Goal: Transaction & Acquisition: Purchase product/service

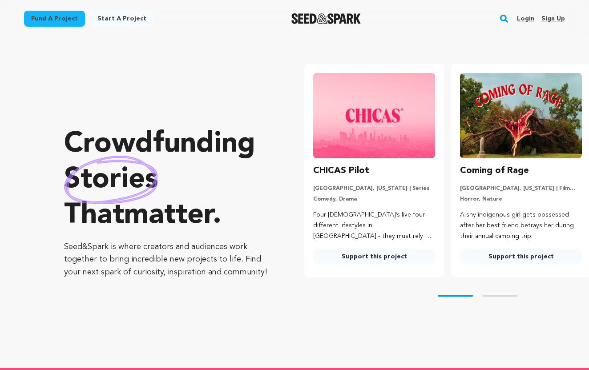
click at [528, 17] on link "Login" at bounding box center [525, 19] width 17 height 14
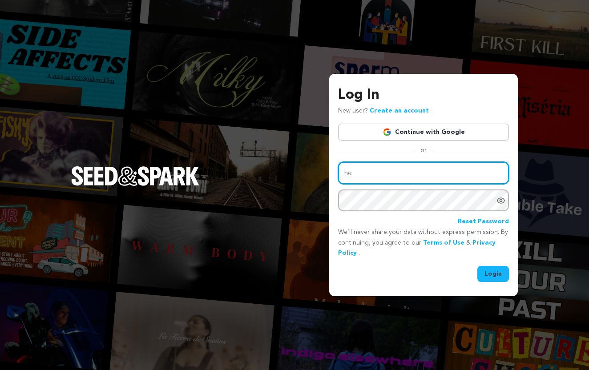
type input "he"
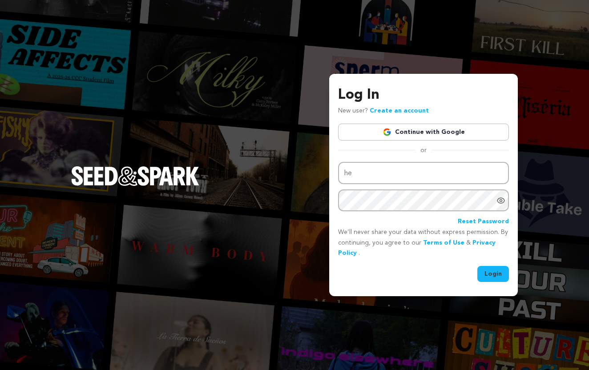
click at [441, 138] on link "Continue with Google" at bounding box center [423, 132] width 171 height 17
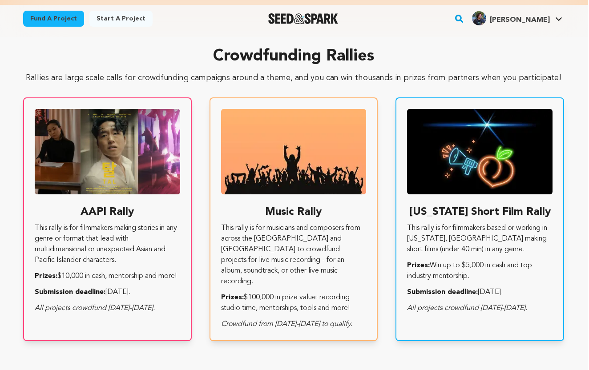
click at [69, 21] on link "Fund a project" at bounding box center [53, 19] width 61 height 16
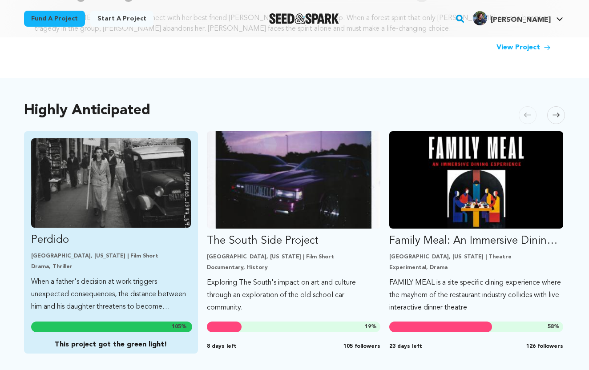
click at [180, 214] on img "Fund Perdido" at bounding box center [111, 182] width 160 height 89
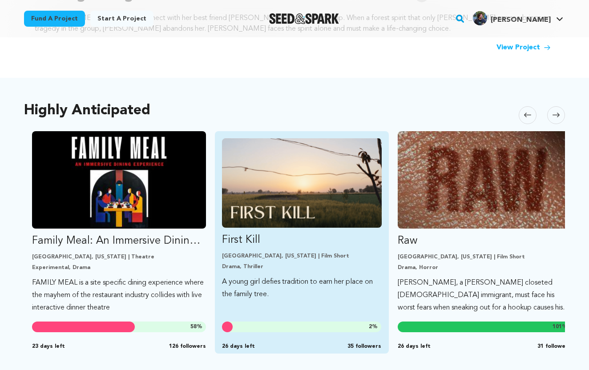
scroll to position [0, 365]
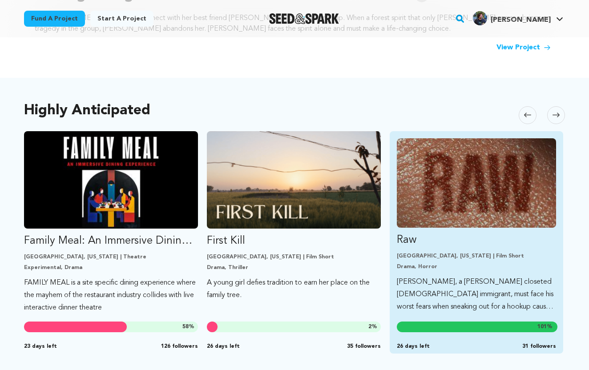
click at [456, 255] on p "Long Beach, California | Film Short" at bounding box center [477, 256] width 160 height 7
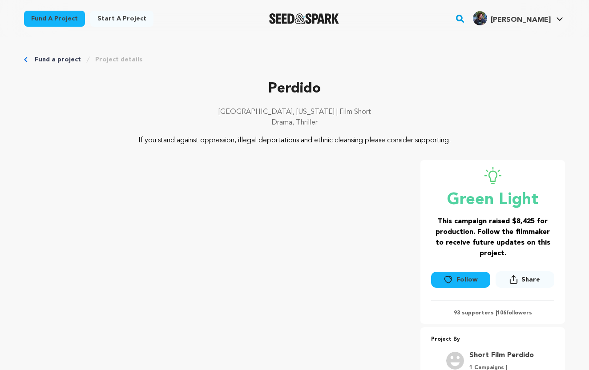
scroll to position [20, 0]
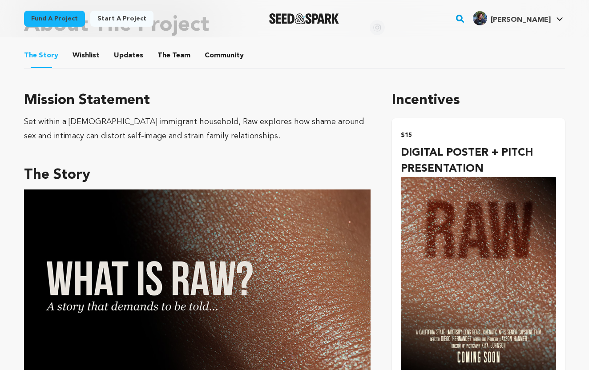
scroll to position [354, 0]
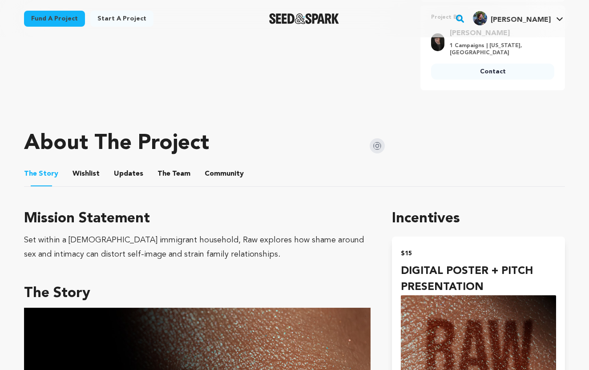
click at [221, 171] on button "Community" at bounding box center [224, 175] width 21 height 21
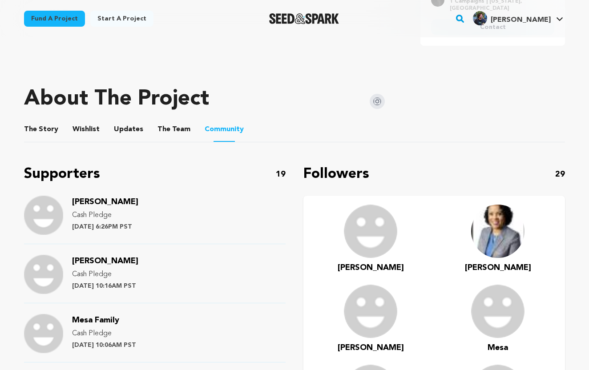
scroll to position [406, 0]
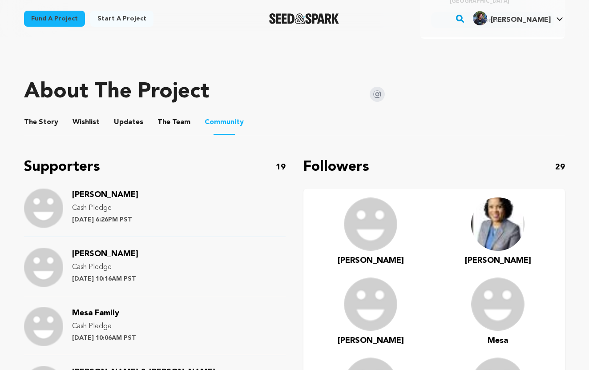
click at [46, 113] on button "The Story" at bounding box center [41, 123] width 21 height 21
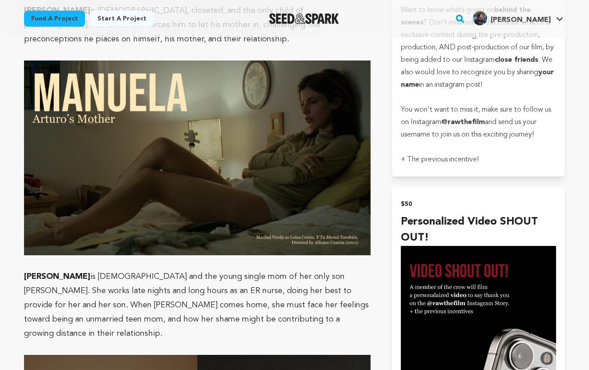
scroll to position [1146, 0]
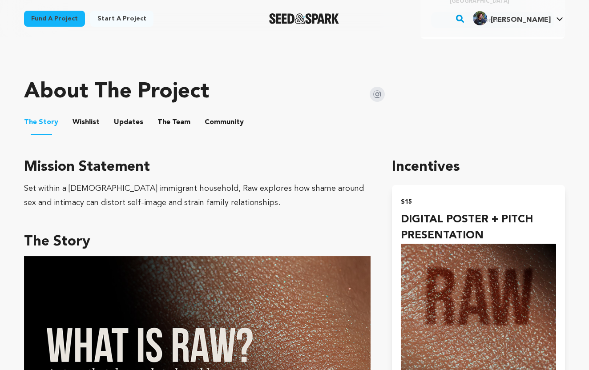
scroll to position [354, 0]
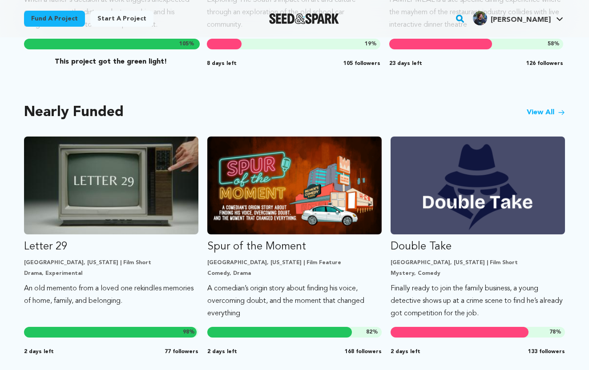
scroll to position [515, 0]
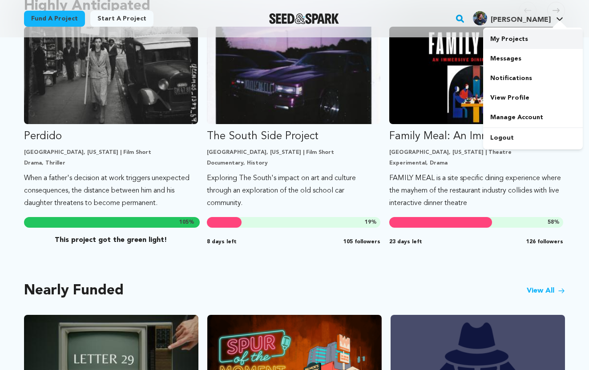
click at [512, 45] on link "My Projects" at bounding box center [533, 39] width 100 height 20
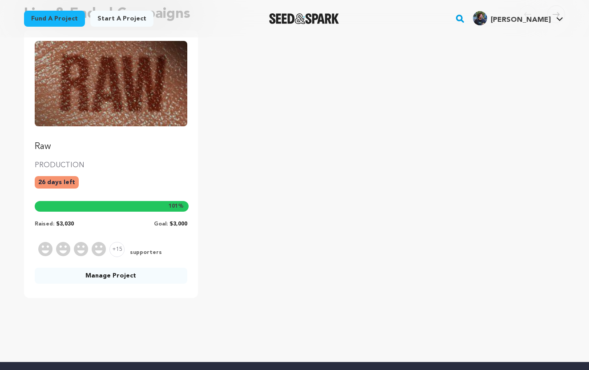
scroll to position [117, 0]
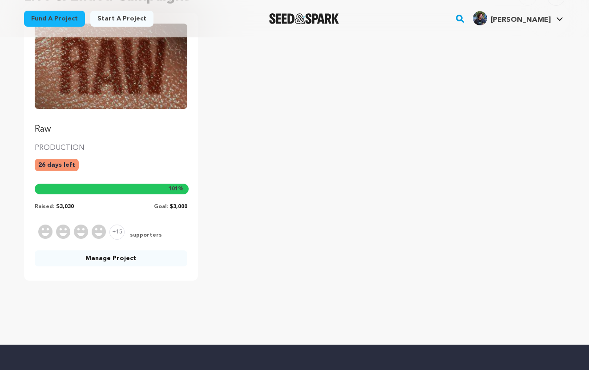
click at [124, 263] on link "Manage Project" at bounding box center [111, 258] width 153 height 16
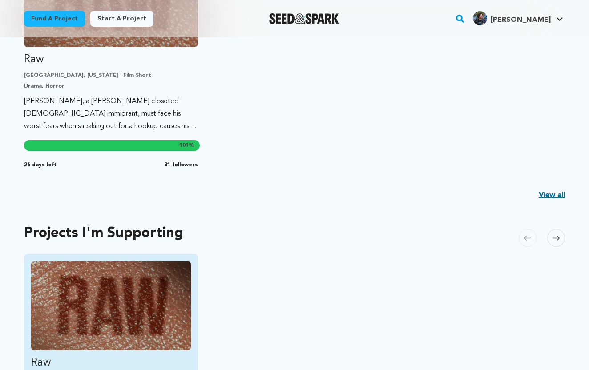
scroll to position [306, 0]
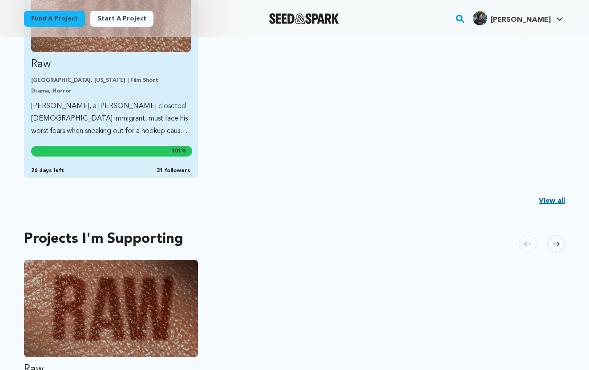
click at [116, 102] on p "Arturo, a young closeted Mexican immigrant, must face his worst fears when snea…" at bounding box center [111, 118] width 160 height 37
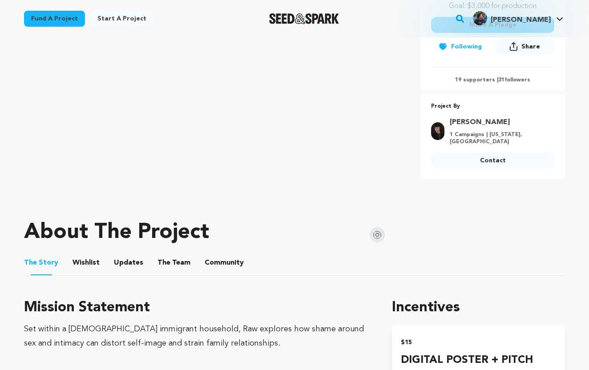
scroll to position [319, 0]
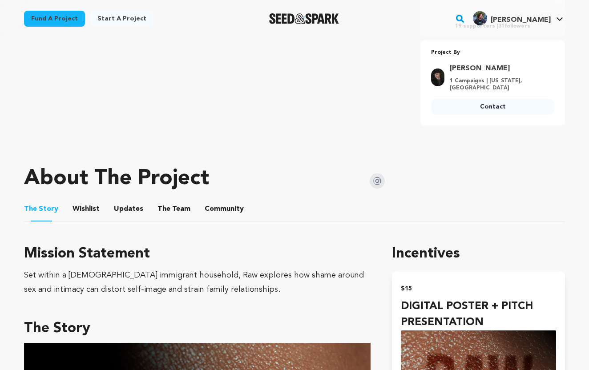
click at [225, 200] on button "Community" at bounding box center [224, 210] width 21 height 21
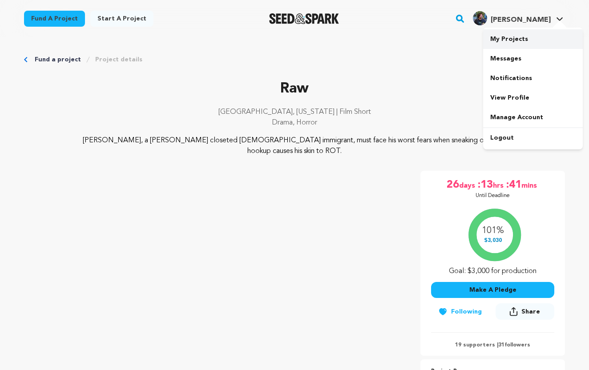
click at [510, 37] on link "My Projects" at bounding box center [533, 39] width 100 height 20
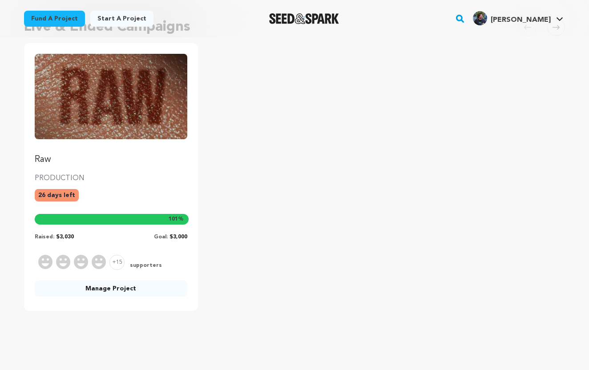
scroll to position [91, 0]
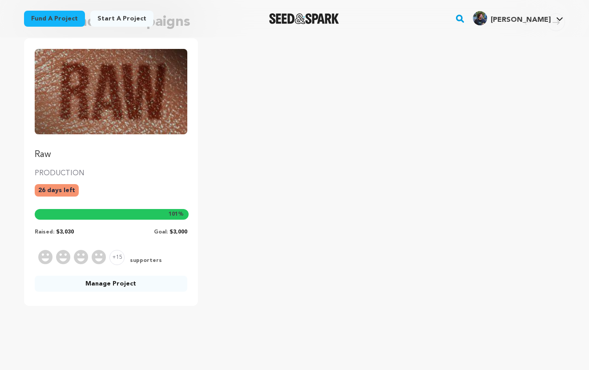
click at [114, 285] on link "Manage Project" at bounding box center [111, 284] width 153 height 16
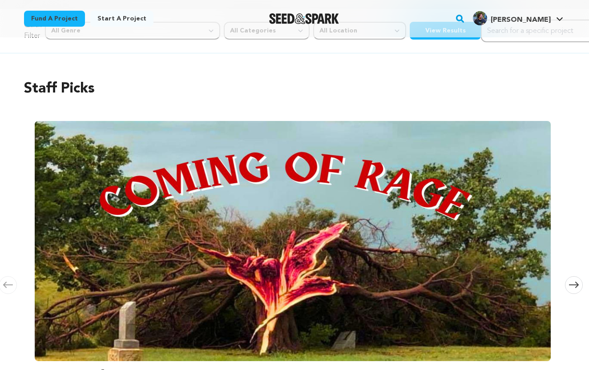
scroll to position [30, 0]
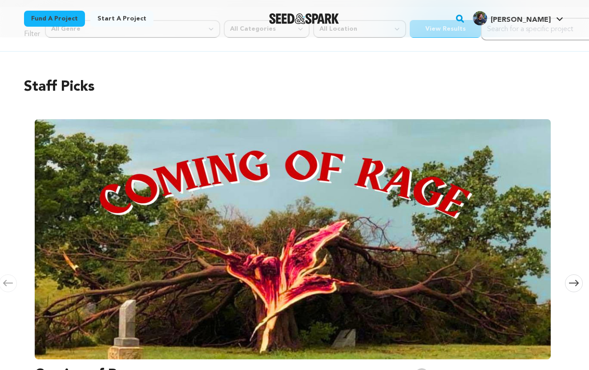
click at [577, 276] on span at bounding box center [574, 283] width 18 height 18
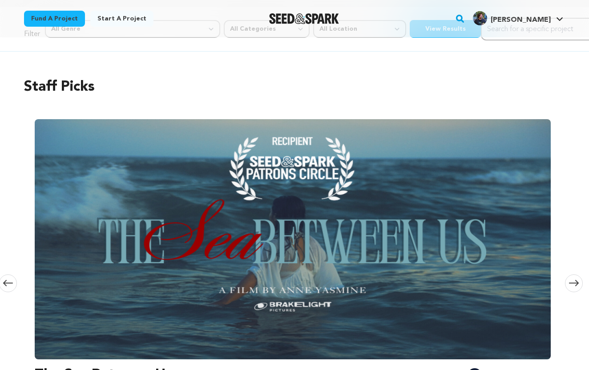
click at [577, 276] on span at bounding box center [574, 283] width 18 height 18
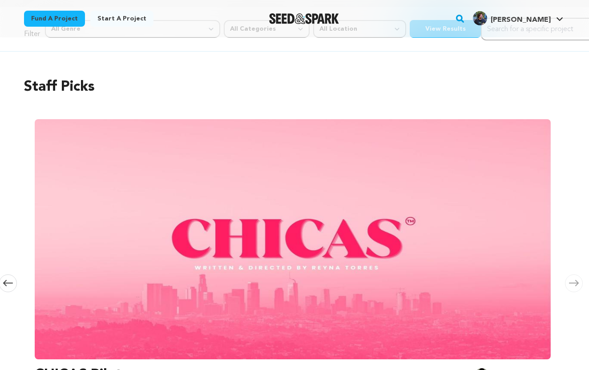
click at [577, 276] on span at bounding box center [574, 283] width 18 height 18
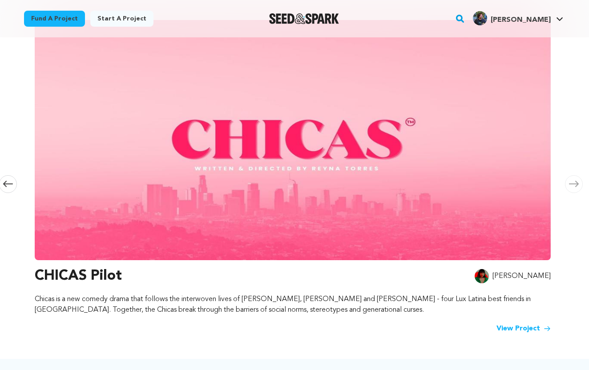
click at [125, 222] on img at bounding box center [293, 140] width 516 height 240
click at [120, 269] on h3 "CHICAS Pilot" at bounding box center [78, 276] width 87 height 21
click at [109, 275] on h3 "CHICAS Pilot" at bounding box center [78, 276] width 87 height 21
click at [149, 201] on img at bounding box center [293, 140] width 516 height 240
click at [206, 186] on img at bounding box center [293, 140] width 516 height 240
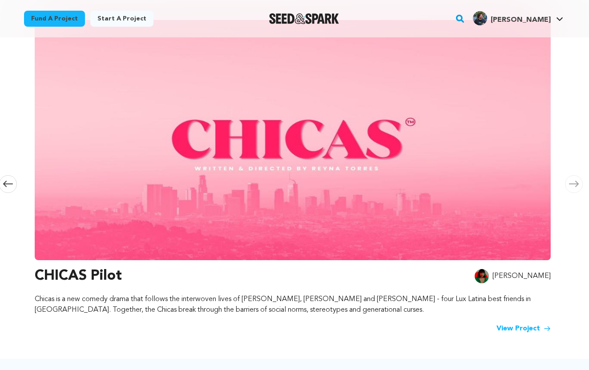
click at [103, 273] on h3 "CHICAS Pilot" at bounding box center [78, 276] width 87 height 21
click at [536, 278] on p "Reyna Torres" at bounding box center [521, 276] width 58 height 11
click at [498, 327] on link "View Project" at bounding box center [523, 328] width 54 height 11
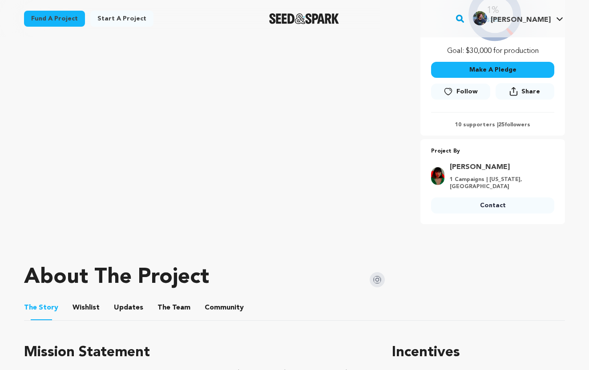
scroll to position [351, 0]
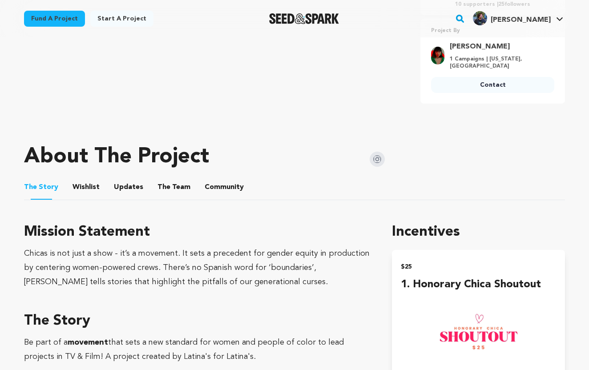
click at [214, 187] on button "Community" at bounding box center [224, 188] width 21 height 21
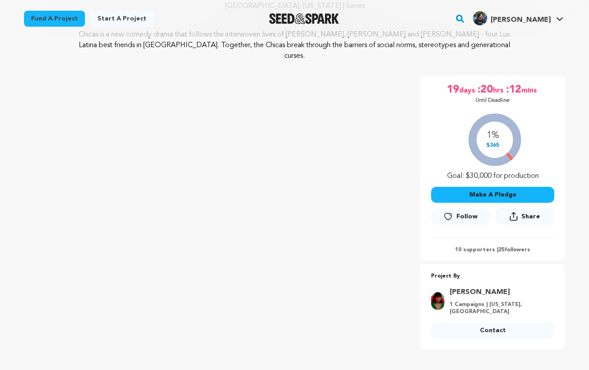
scroll to position [182, 0]
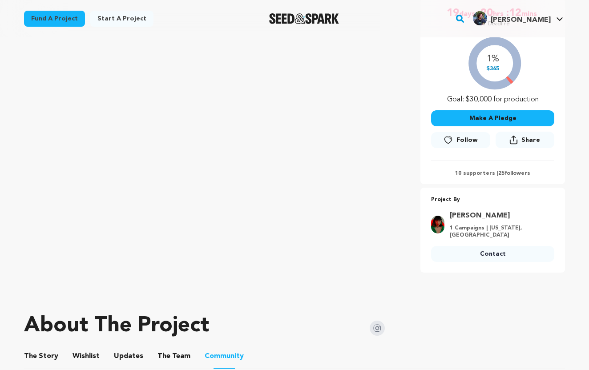
click at [179, 347] on button "The Team" at bounding box center [173, 357] width 21 height 21
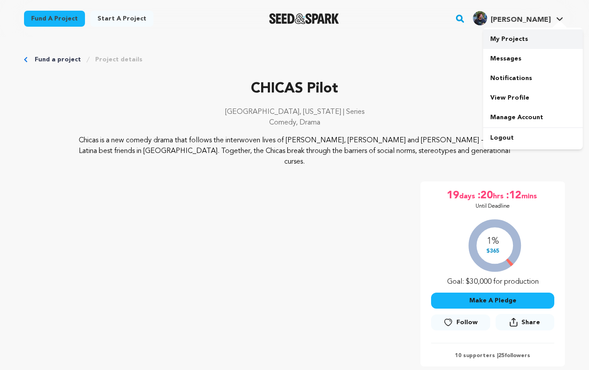
click at [513, 36] on link "My Projects" at bounding box center [533, 39] width 100 height 20
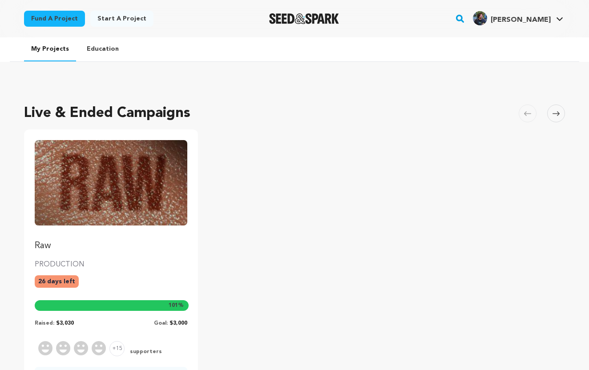
click at [173, 202] on img "Fund Raw" at bounding box center [111, 182] width 153 height 85
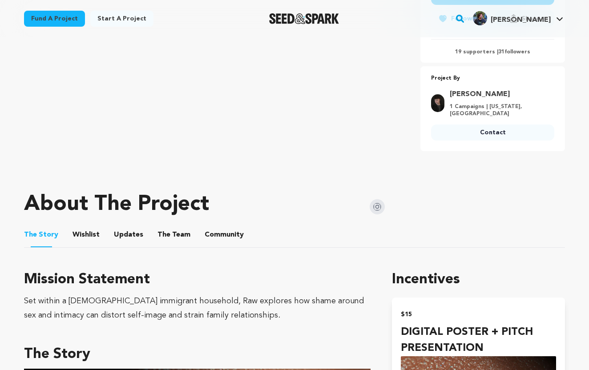
scroll to position [444, 0]
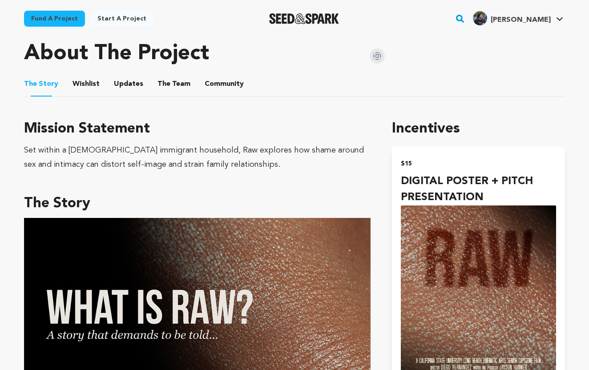
click at [223, 75] on button "Community" at bounding box center [224, 85] width 21 height 21
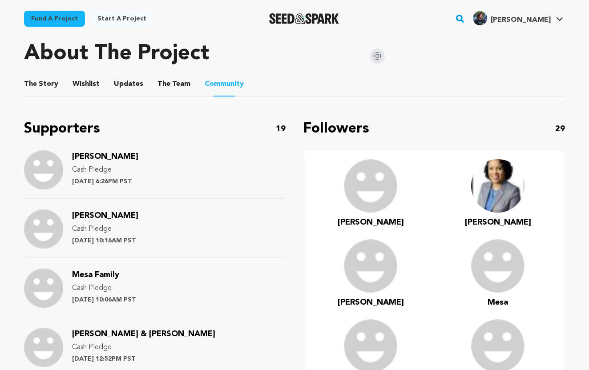
scroll to position [494, 0]
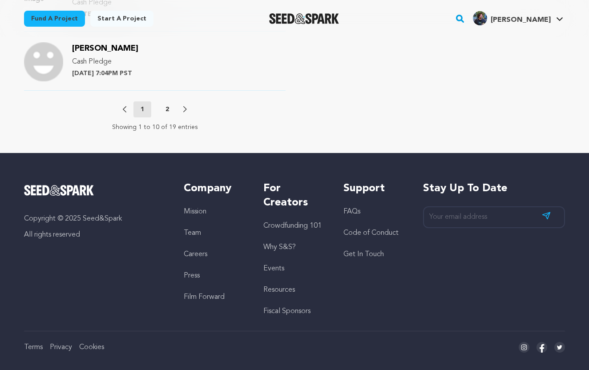
click at [186, 106] on icon at bounding box center [185, 109] width 4 height 6
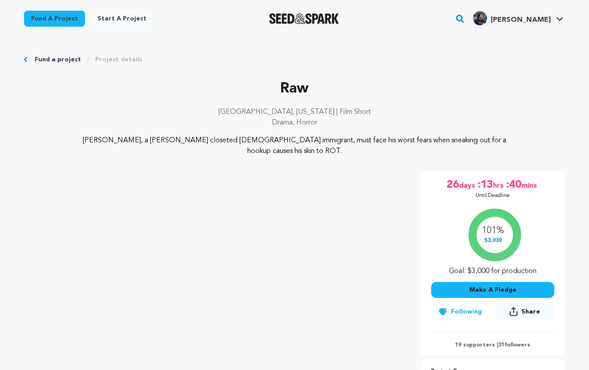
scroll to position [0, 0]
